Goal: Information Seeking & Learning: Find specific fact

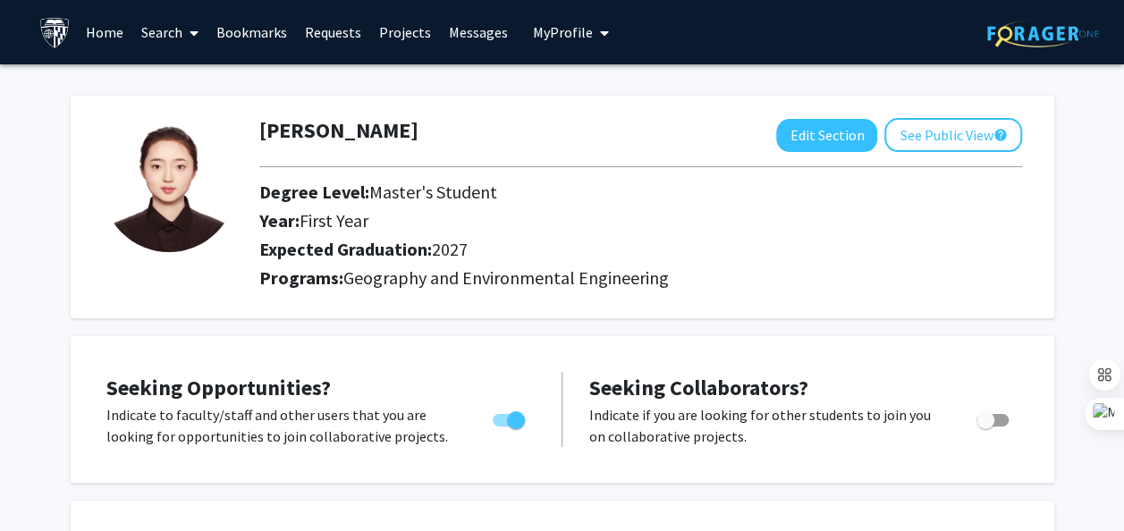
click at [179, 38] on link "Search" at bounding box center [169, 32] width 75 height 63
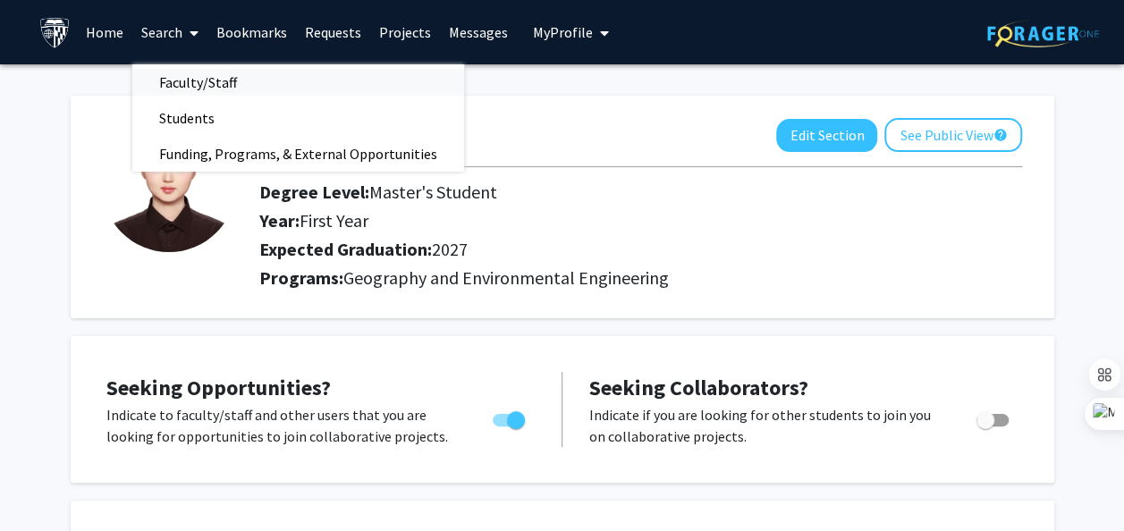
click at [204, 80] on span "Faculty/Staff" at bounding box center [197, 82] width 131 height 36
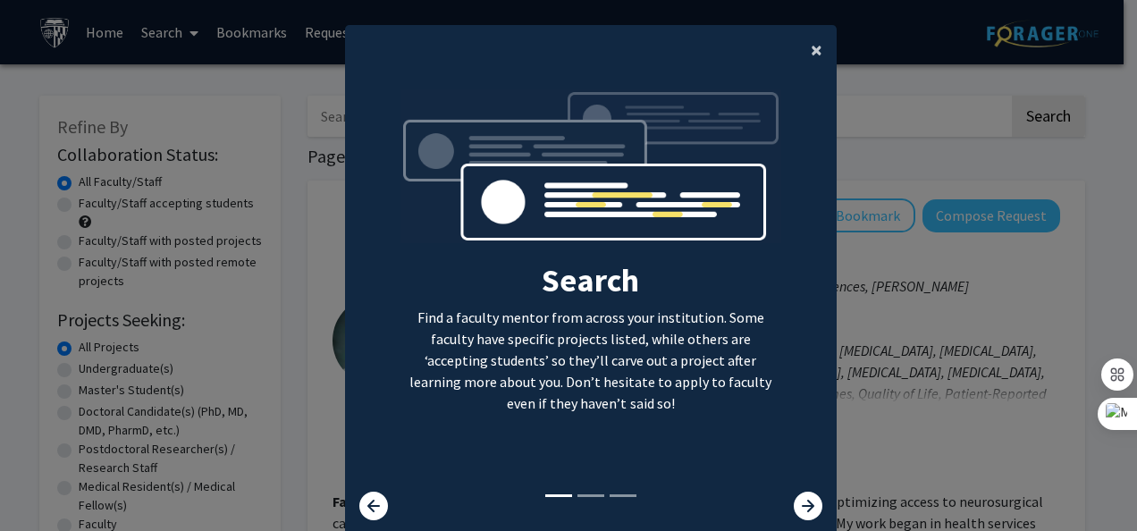
click at [817, 44] on button "×" at bounding box center [817, 50] width 40 height 50
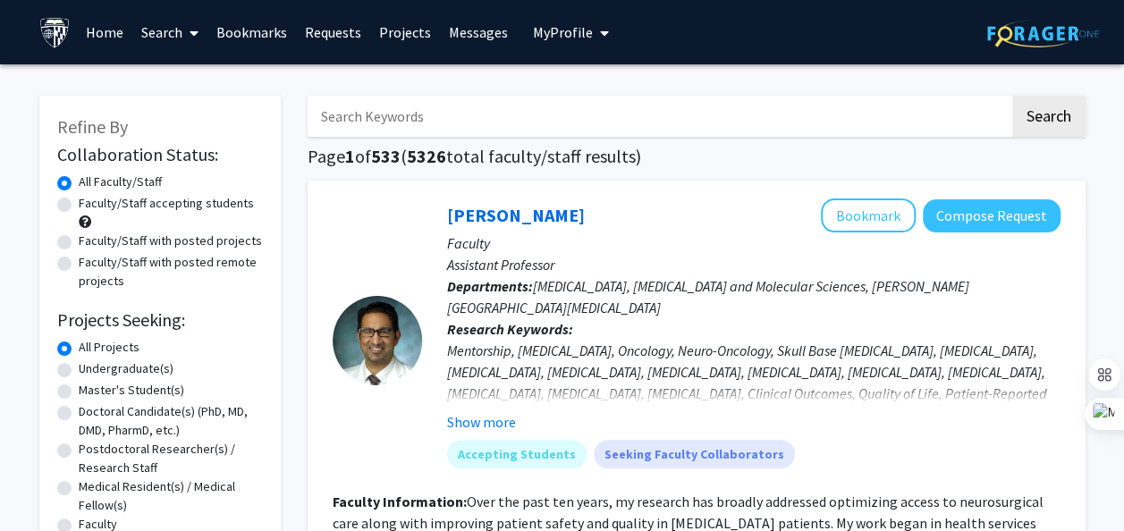
paste input "[PERSON_NAME]"
click at [1062, 123] on button "Search" at bounding box center [1048, 116] width 73 height 41
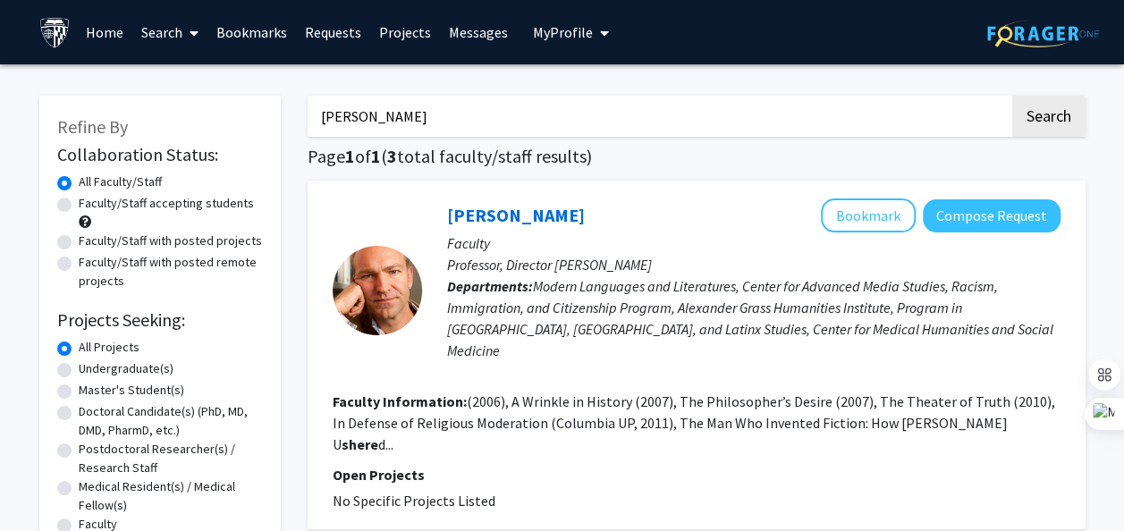
click at [418, 113] on input "[PERSON_NAME]" at bounding box center [659, 116] width 702 height 41
drag, startPoint x: 367, startPoint y: 118, endPoint x: 316, endPoint y: 115, distance: 51.0
click at [316, 115] on input "[PERSON_NAME]" at bounding box center [659, 116] width 702 height 41
type input "Shere"
click at [1046, 109] on button "Search" at bounding box center [1048, 116] width 73 height 41
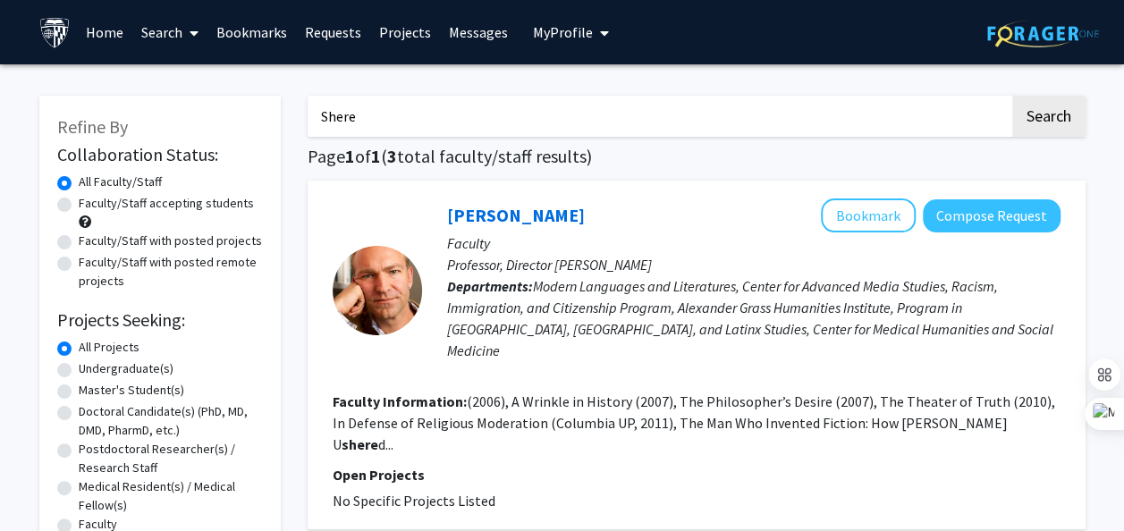
drag, startPoint x: 467, startPoint y: 107, endPoint x: 281, endPoint y: 109, distance: 186.0
paste input "[PERSON_NAME]"
drag, startPoint x: 369, startPoint y: 116, endPoint x: 409, endPoint y: 120, distance: 39.5
click at [409, 120] on input "[PERSON_NAME]" at bounding box center [659, 116] width 702 height 41
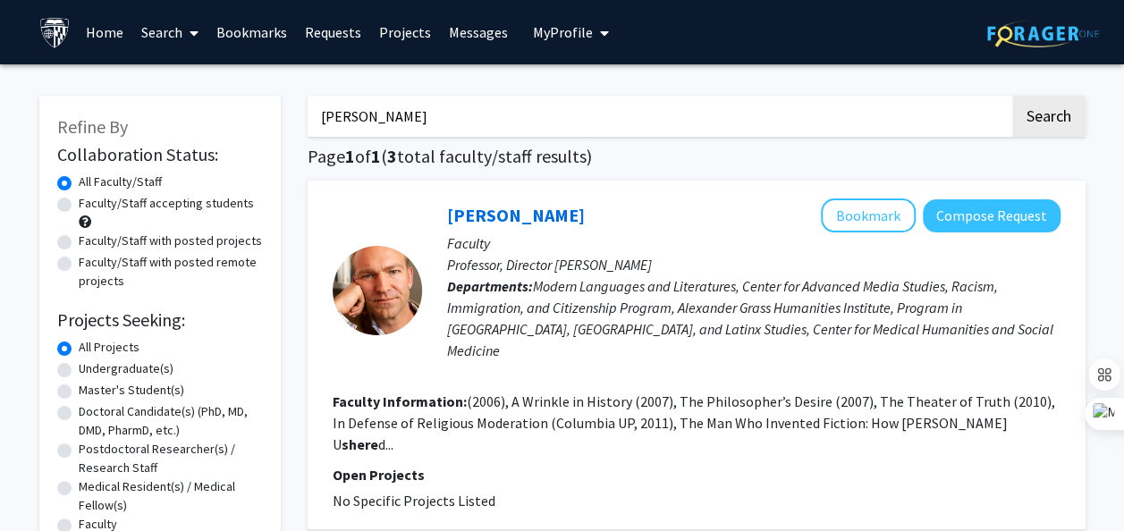
type input "[PERSON_NAME]"
click at [1012, 96] on button "Search" at bounding box center [1048, 116] width 73 height 41
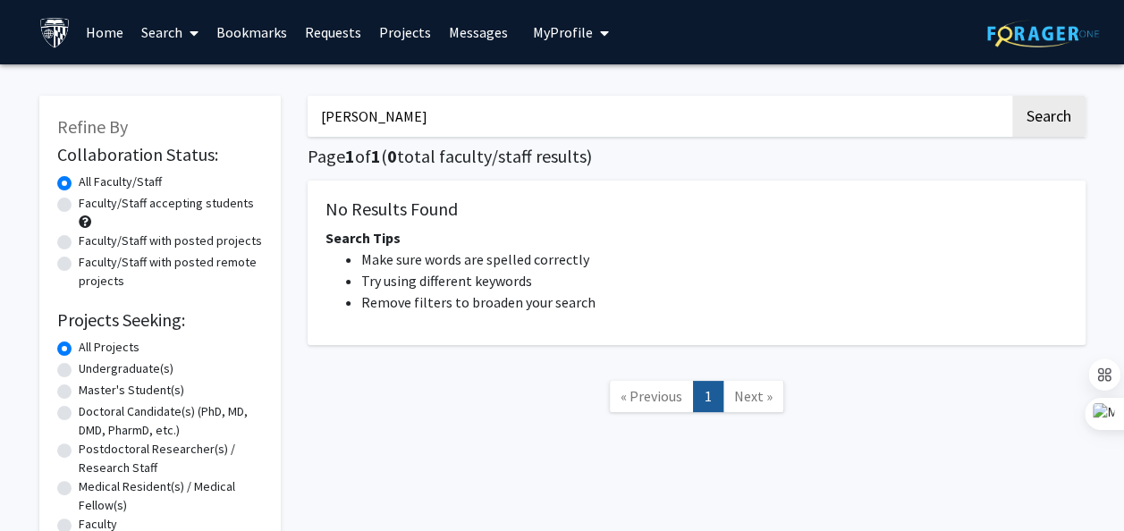
click at [186, 32] on span at bounding box center [190, 33] width 16 height 63
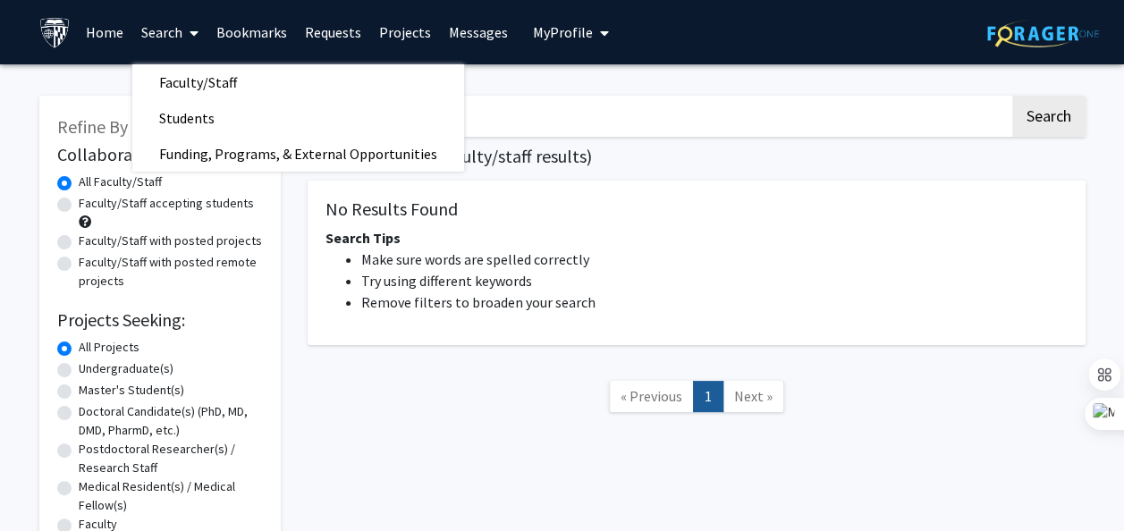
click at [76, 86] on div "Refine By Collaboration Status: Collaboration Status All Faculty/Staff Collabor…" at bounding box center [160, 347] width 268 height 538
